Goal: Navigation & Orientation: Find specific page/section

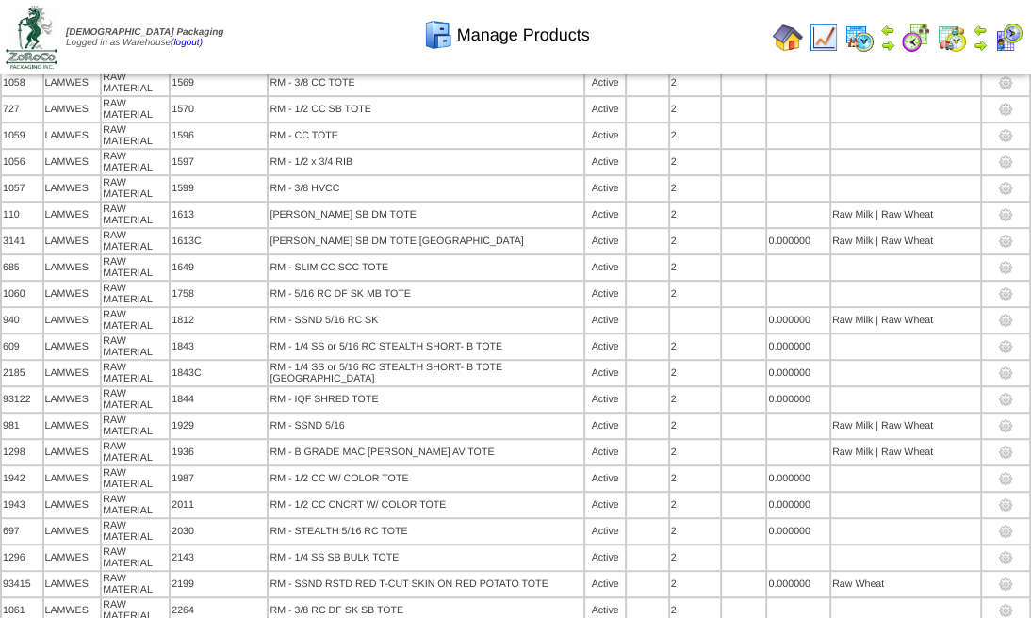
scroll to position [7712, 0]
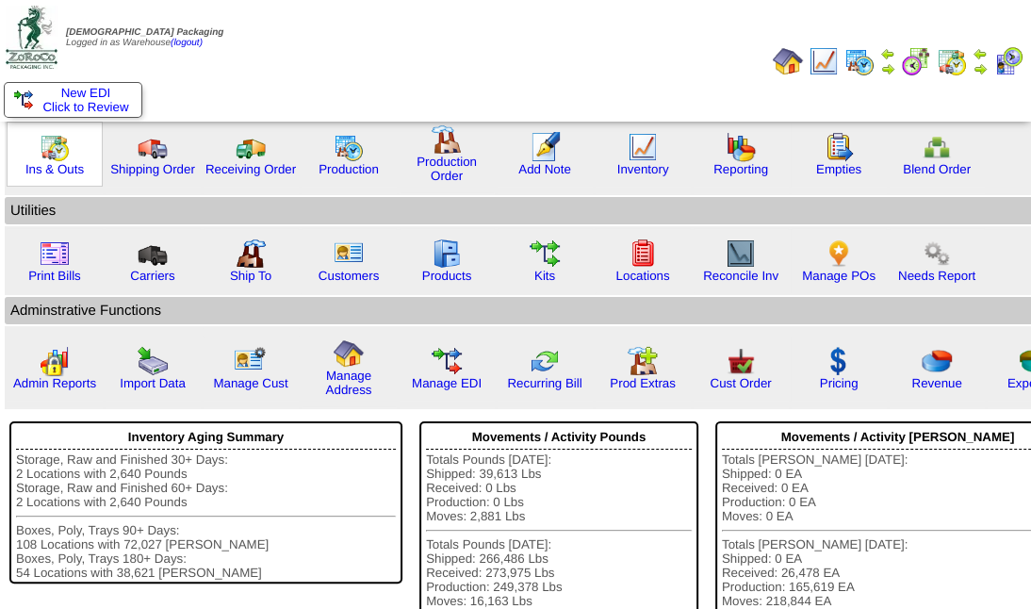
click at [47, 176] on div "Ins & Outs" at bounding box center [55, 154] width 96 height 65
click at [54, 156] on img at bounding box center [55, 147] width 30 height 30
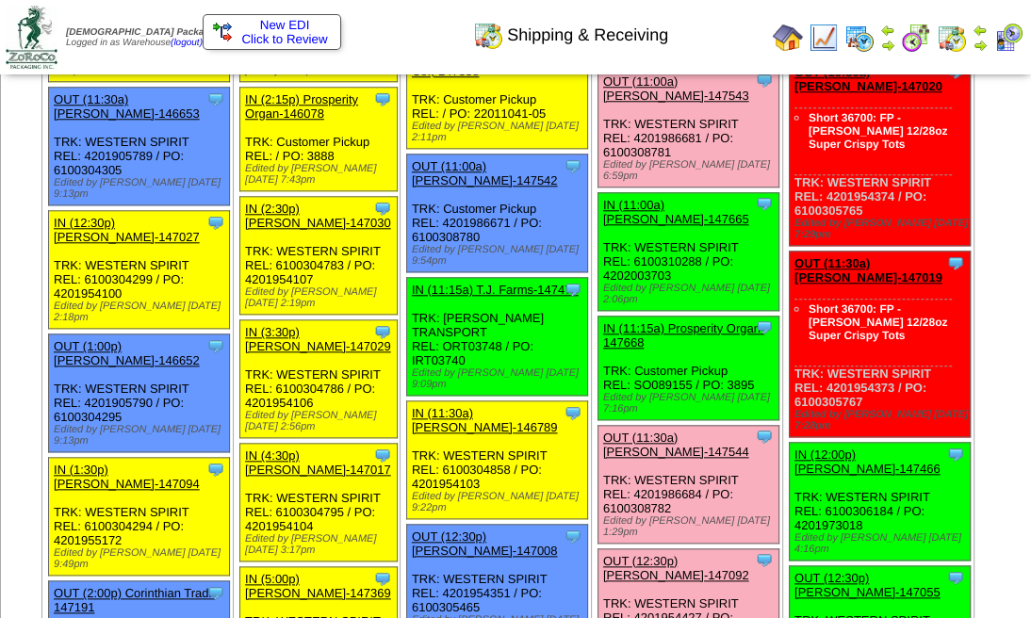
scroll to position [2665, 0]
